Goal: Information Seeking & Learning: Check status

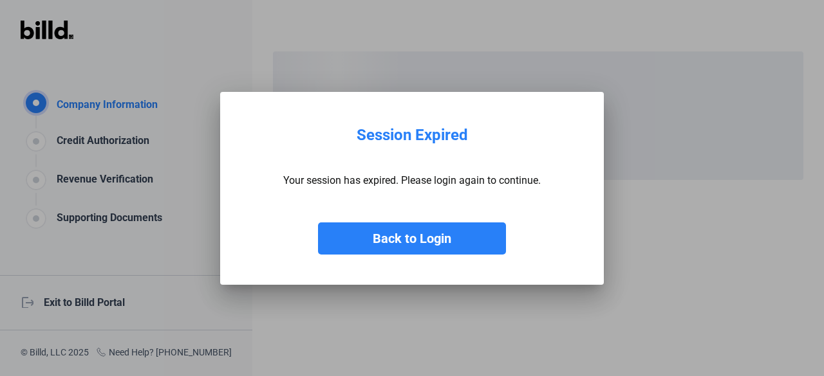
click at [363, 248] on button "Back to Login" at bounding box center [412, 239] width 188 height 32
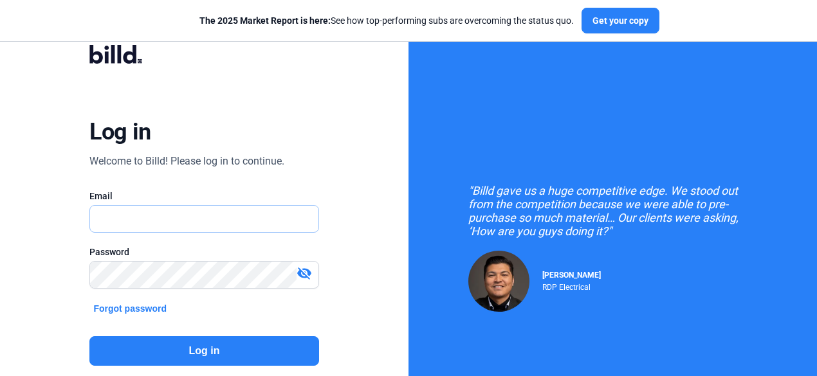
click at [169, 210] on input "text" at bounding box center [204, 219] width 228 height 26
type input "[EMAIL_ADDRESS][DOMAIN_NAME]"
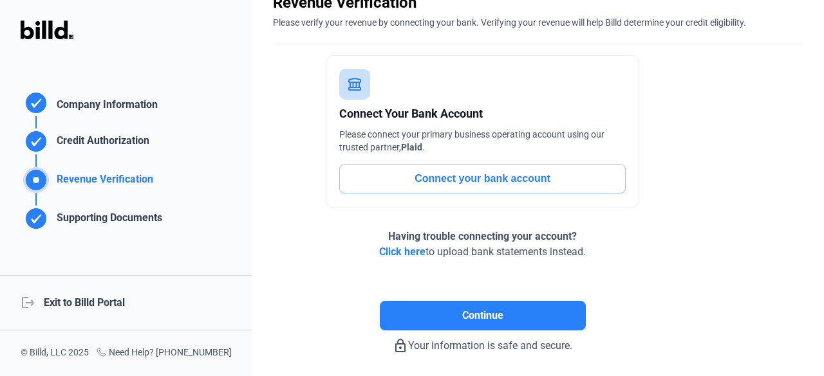
scroll to position [106, 0]
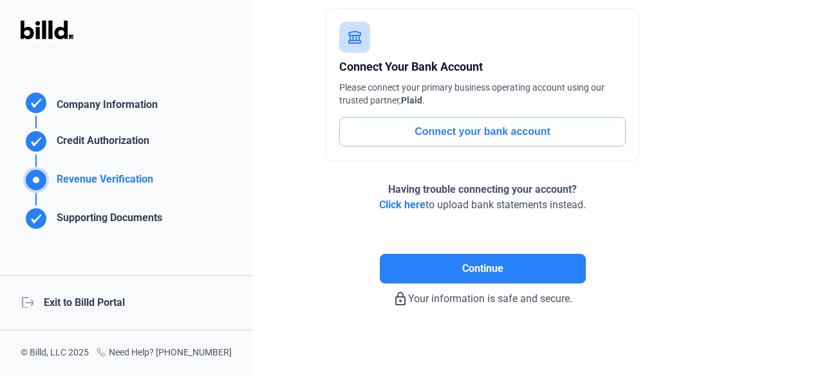
click at [130, 302] on div "logout Exit to Billd Portal" at bounding box center [126, 302] width 252 height 55
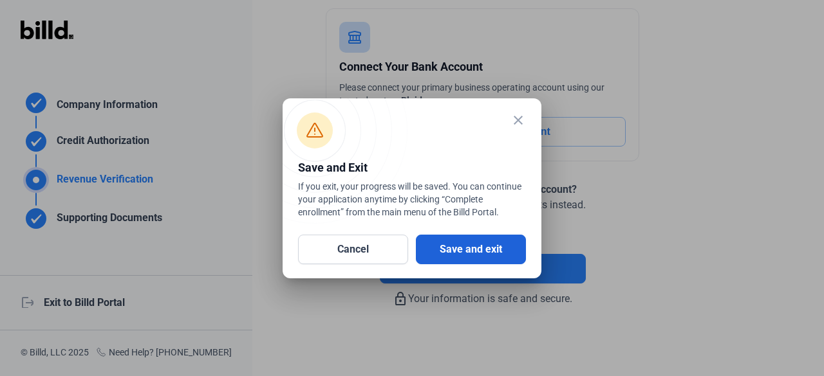
click at [451, 253] on button "Save and exit" at bounding box center [471, 250] width 110 height 30
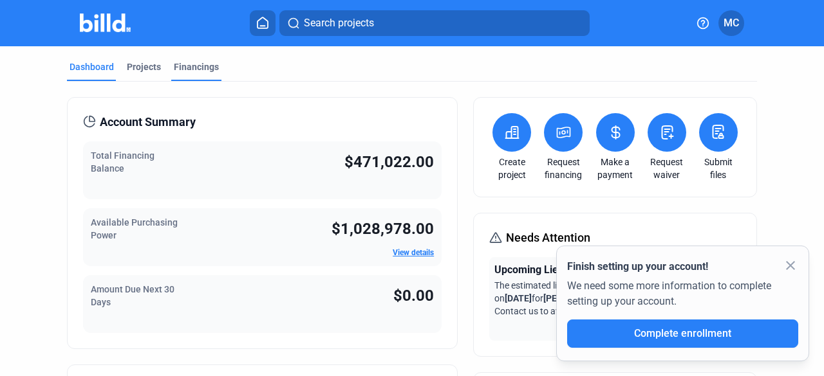
click at [184, 66] on div "Financings" at bounding box center [196, 66] width 45 height 13
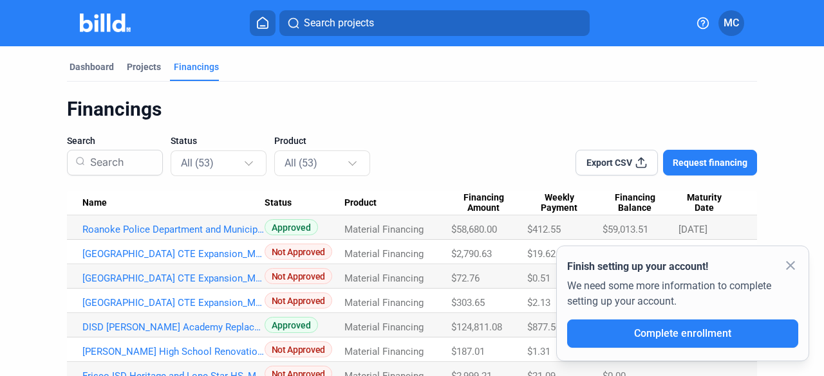
click at [223, 205] on div "Name" at bounding box center [173, 204] width 182 height 12
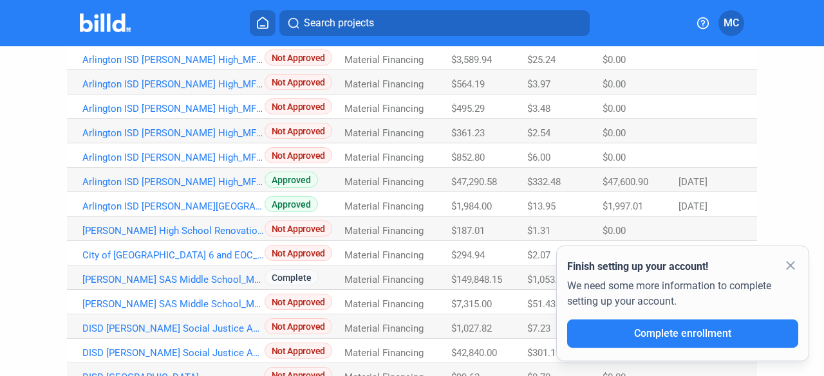
scroll to position [174, 0]
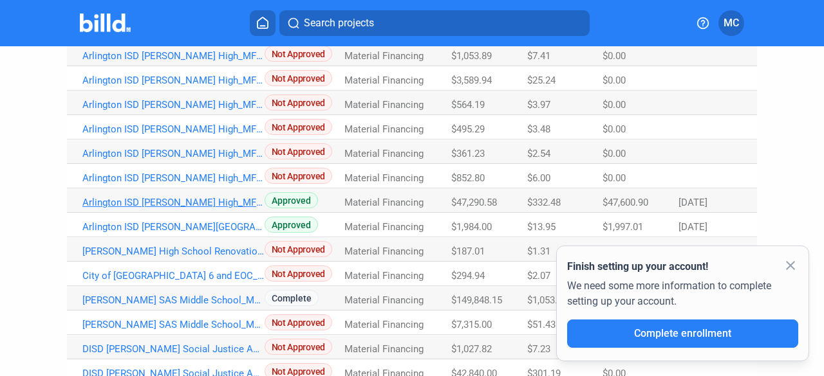
click at [211, 205] on link "Arlington ISD [PERSON_NAME] High_MF_7" at bounding box center [173, 203] width 182 height 12
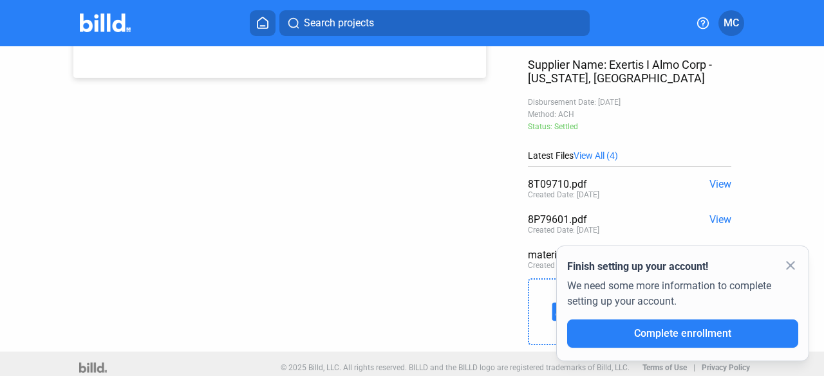
scroll to position [337, 0]
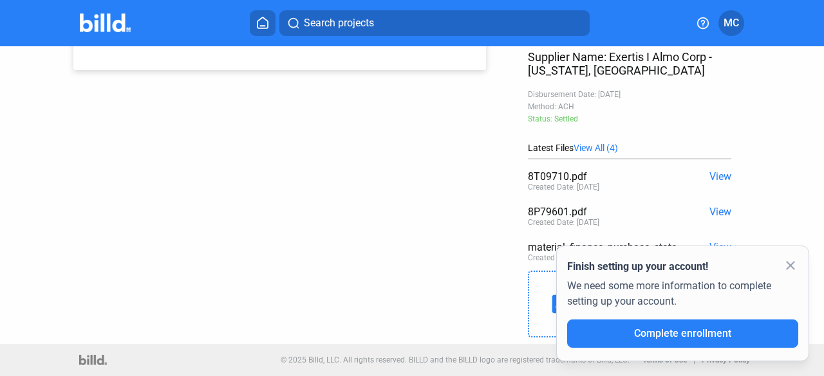
click at [562, 181] on div "8T09710.pdf" at bounding box center [609, 177] width 163 height 12
click at [784, 268] on mat-icon "close" at bounding box center [789, 265] width 15 height 15
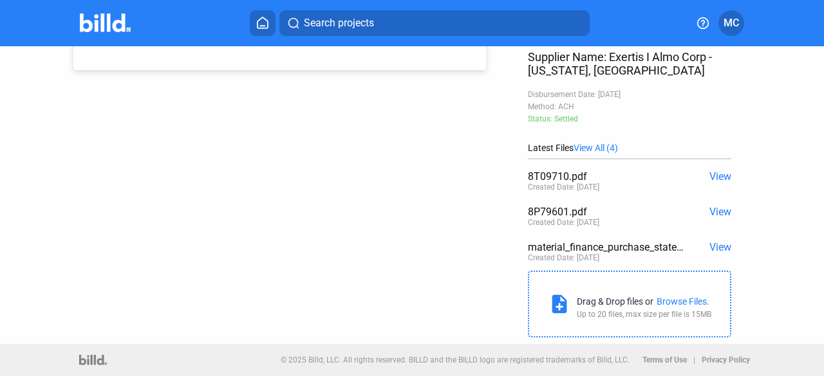
click at [712, 181] on span "View" at bounding box center [720, 177] width 22 height 12
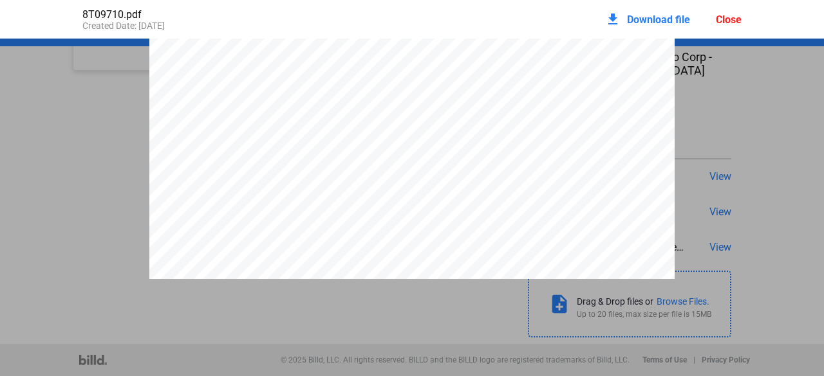
scroll to position [0, 0]
click at [726, 20] on div "Close" at bounding box center [729, 20] width 26 height 12
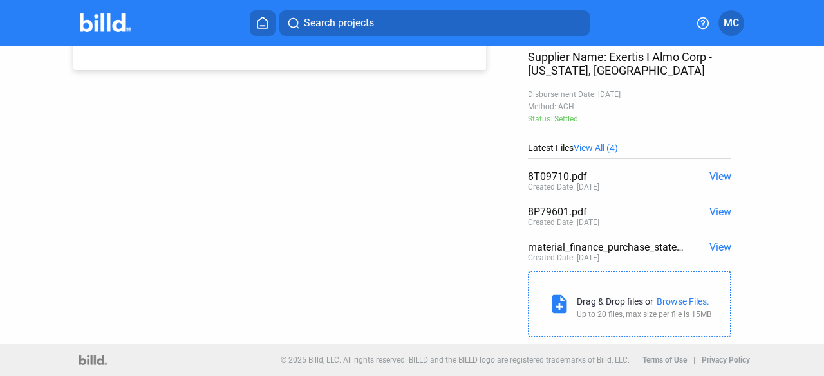
click at [718, 210] on span "View" at bounding box center [720, 212] width 22 height 12
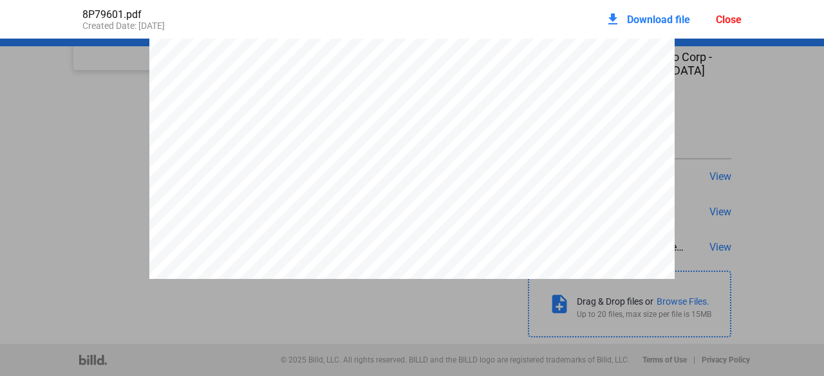
scroll to position [199, 0]
click at [754, 272] on div at bounding box center [412, 180] width 824 height 680
click at [728, 16] on div "Close" at bounding box center [729, 20] width 26 height 12
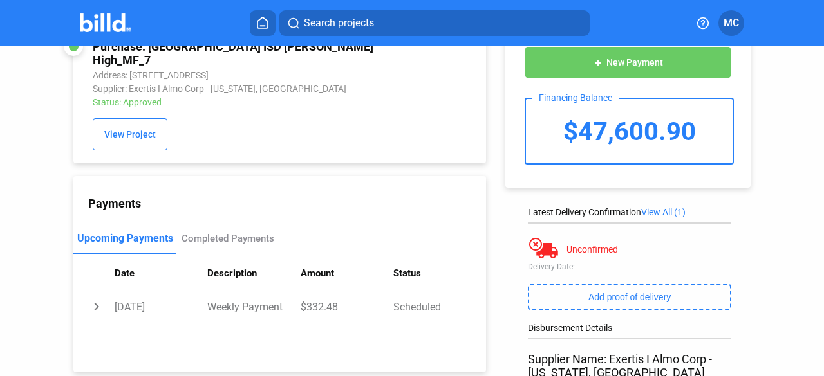
scroll to position [0, 0]
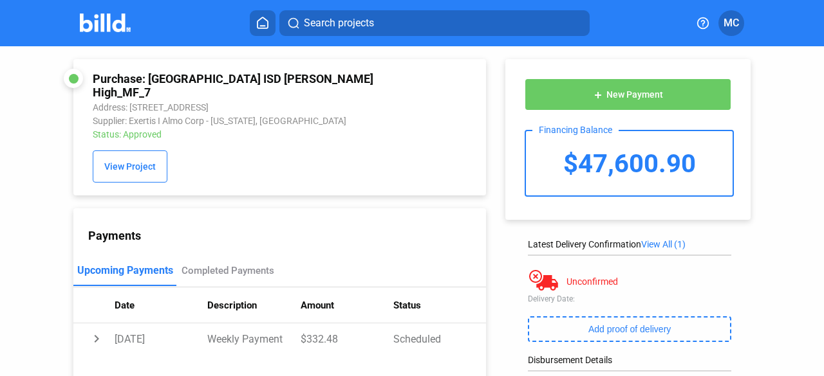
click at [266, 22] on icon at bounding box center [262, 23] width 13 height 12
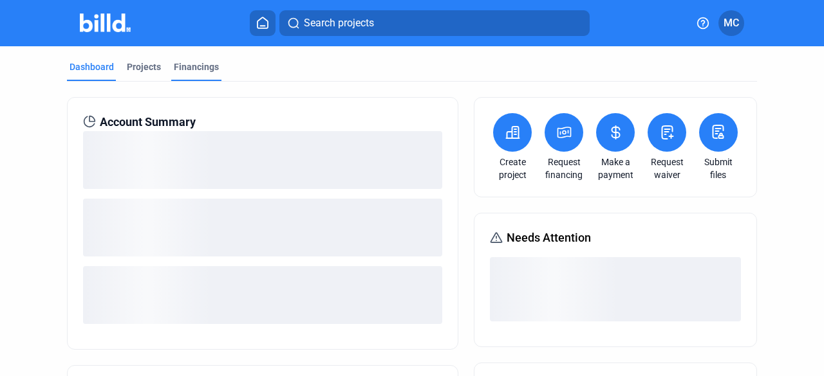
click at [194, 62] on div "Financings" at bounding box center [196, 66] width 45 height 13
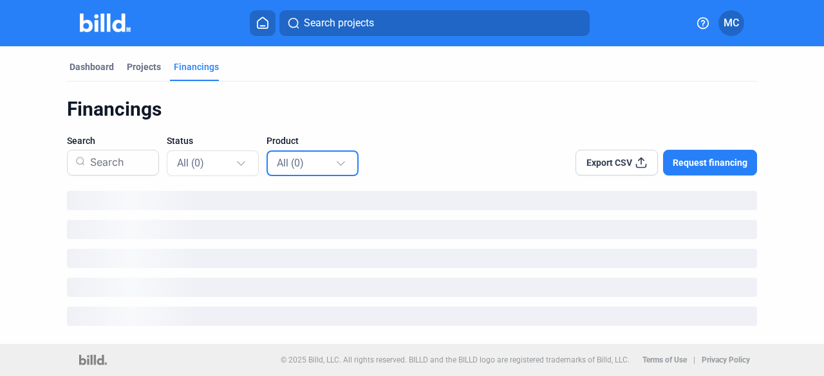
click at [329, 162] on div "All (0)" at bounding box center [306, 162] width 59 height 17
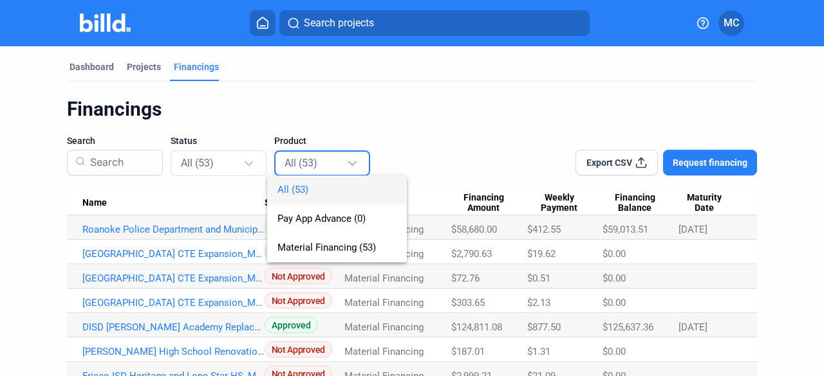
click at [236, 163] on div at bounding box center [412, 188] width 824 height 376
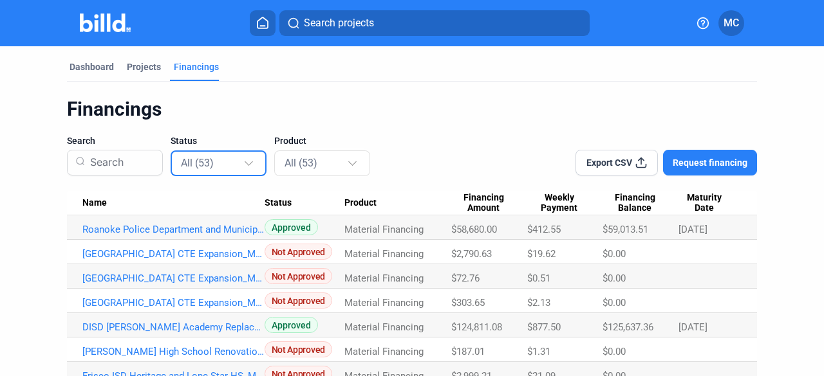
click at [236, 163] on div "All (53)" at bounding box center [212, 162] width 62 height 17
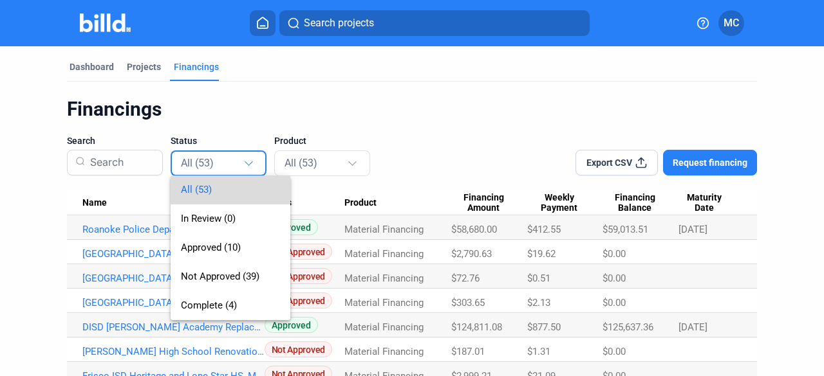
click at [194, 187] on span "All (53)" at bounding box center [196, 190] width 31 height 12
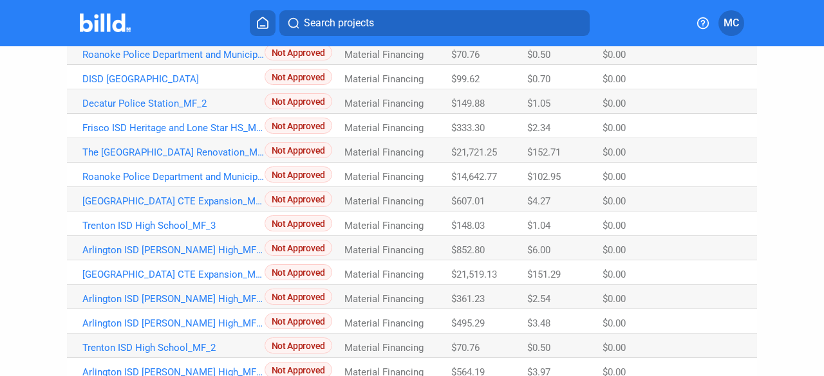
scroll to position [882, 0]
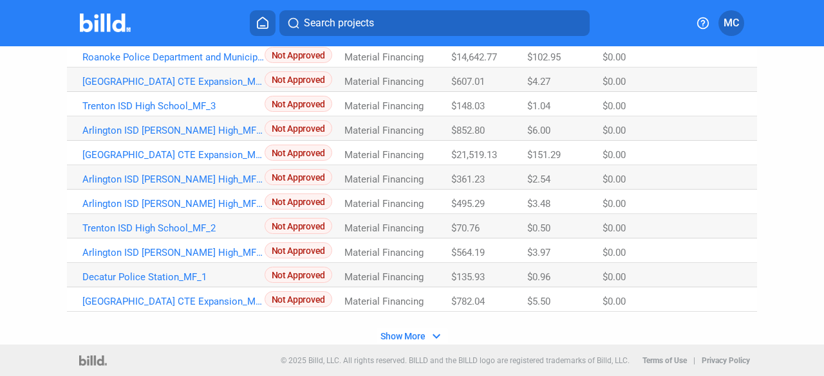
click at [420, 331] on span "Show More" at bounding box center [402, 336] width 45 height 10
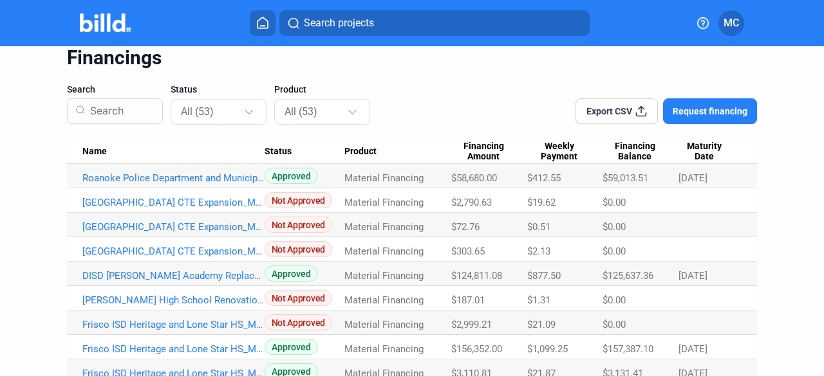
scroll to position [0, 0]
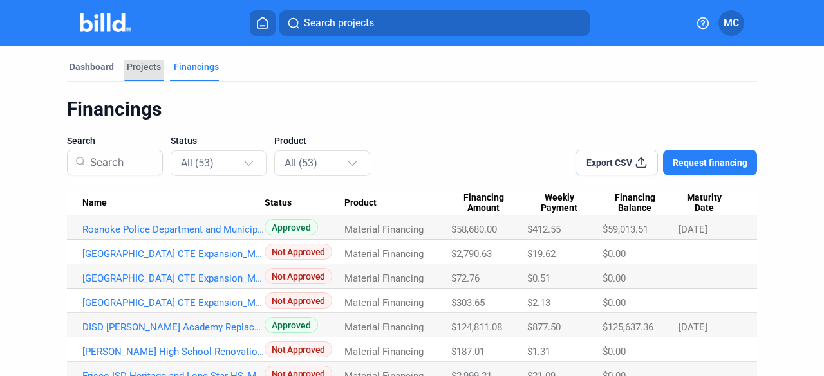
click at [139, 64] on div "Projects" at bounding box center [144, 66] width 34 height 13
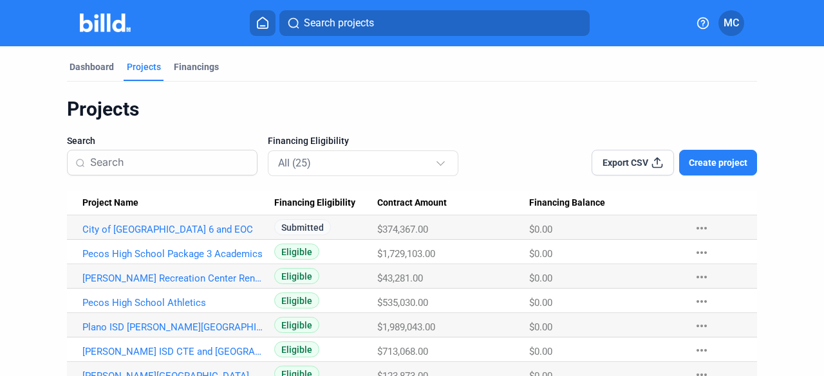
drag, startPoint x: 104, startPoint y: 66, endPoint x: 126, endPoint y: 73, distance: 23.6
click at [103, 66] on div "Dashboard" at bounding box center [91, 66] width 44 height 13
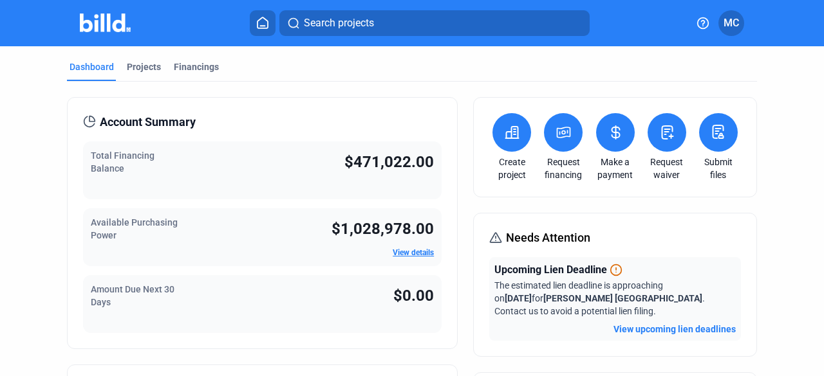
click at [394, 162] on span "$471,022.00" at bounding box center [388, 162] width 89 height 18
click at [194, 73] on div "Financings" at bounding box center [196, 66] width 45 height 13
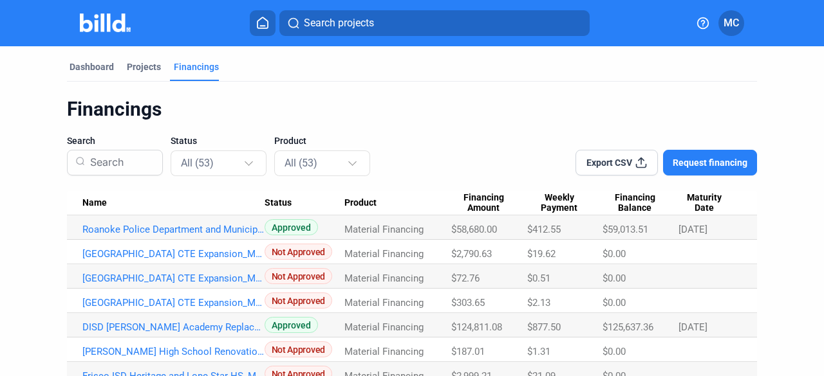
click at [242, 198] on div "Name" at bounding box center [173, 204] width 182 height 12
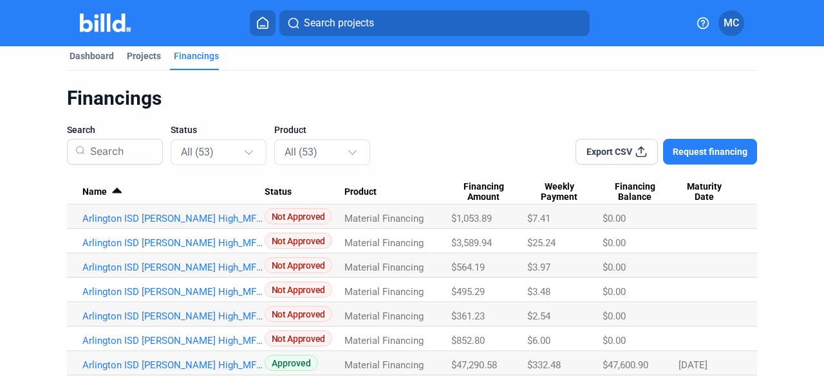
scroll to position [8, 0]
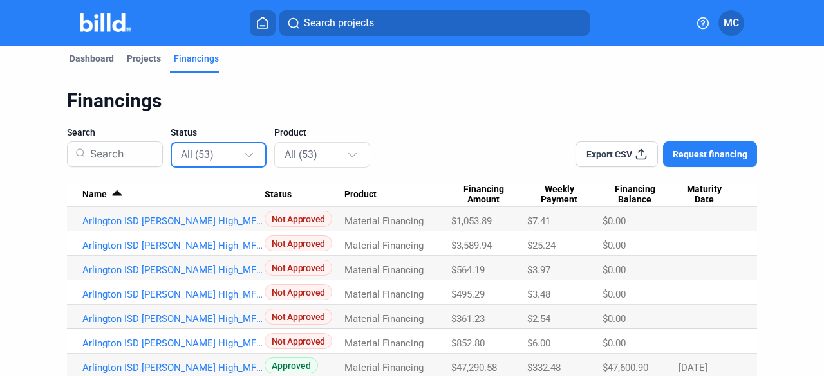
click at [242, 140] on div "All (53)" at bounding box center [219, 154] width 96 height 29
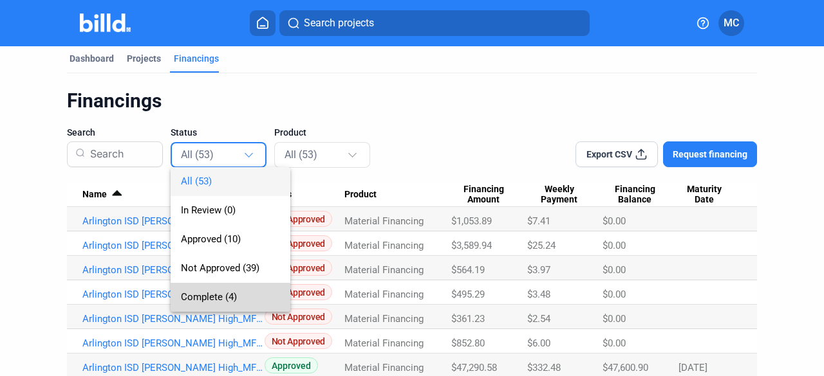
click at [225, 295] on span "Complete (4)" at bounding box center [209, 297] width 56 height 12
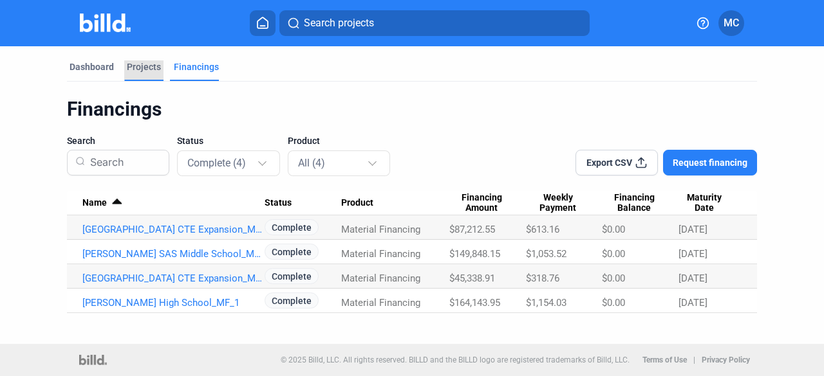
click at [135, 66] on div "Projects" at bounding box center [144, 66] width 34 height 13
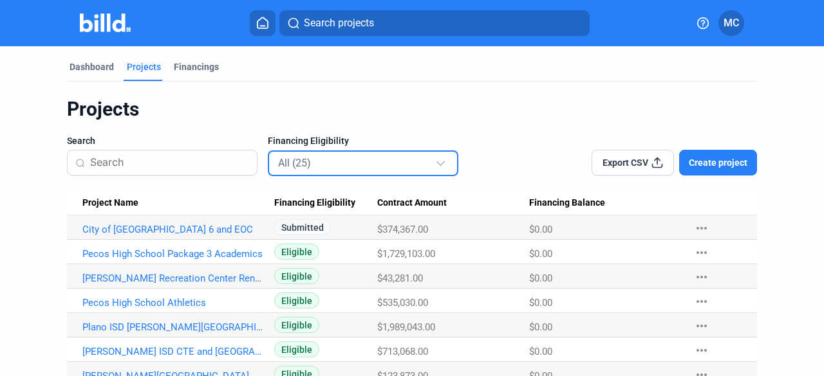
click at [415, 167] on div "All (25)" at bounding box center [356, 162] width 157 height 17
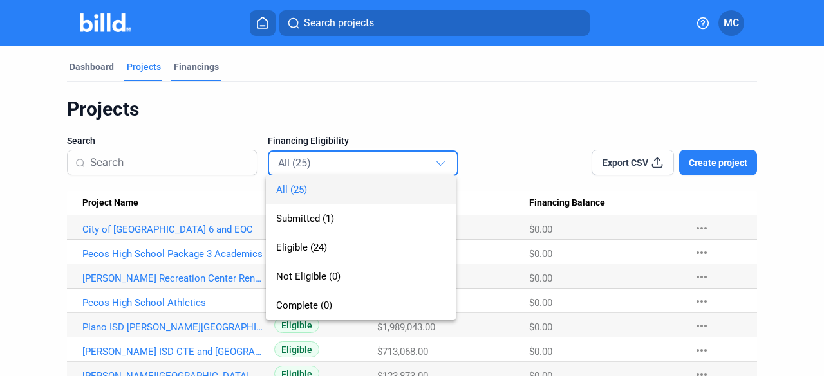
click at [185, 68] on div at bounding box center [412, 188] width 824 height 376
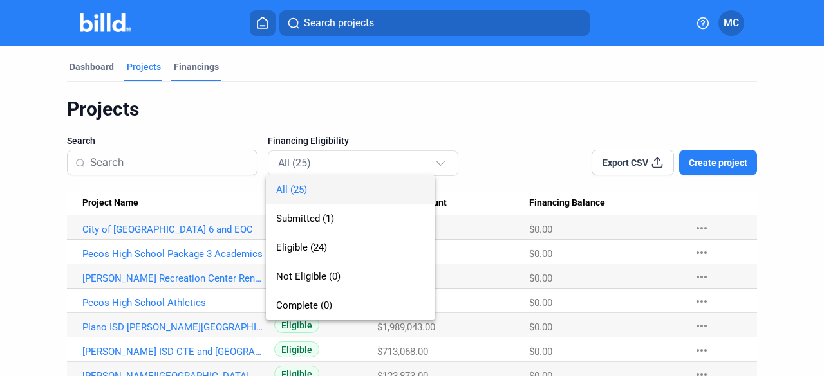
click at [185, 68] on div "Financings" at bounding box center [196, 66] width 45 height 13
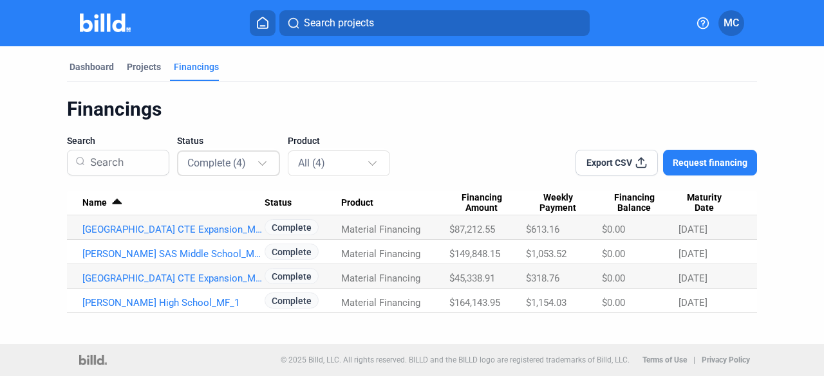
click at [256, 169] on div "Complete (4)" at bounding box center [221, 162] width 69 height 17
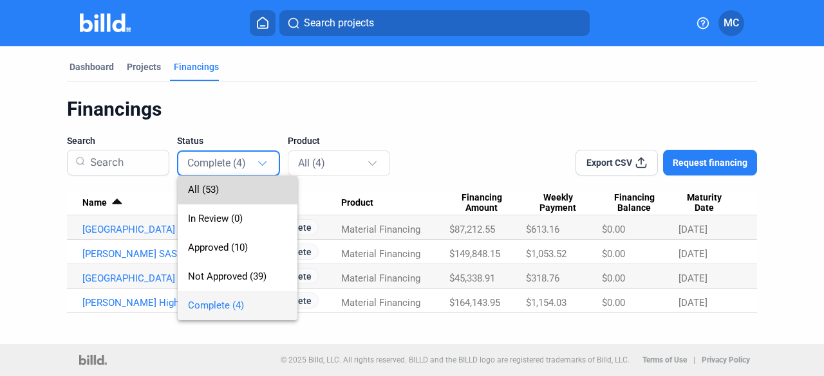
click at [225, 185] on span "All (53)" at bounding box center [237, 190] width 99 height 29
